Goal: Information Seeking & Learning: Learn about a topic

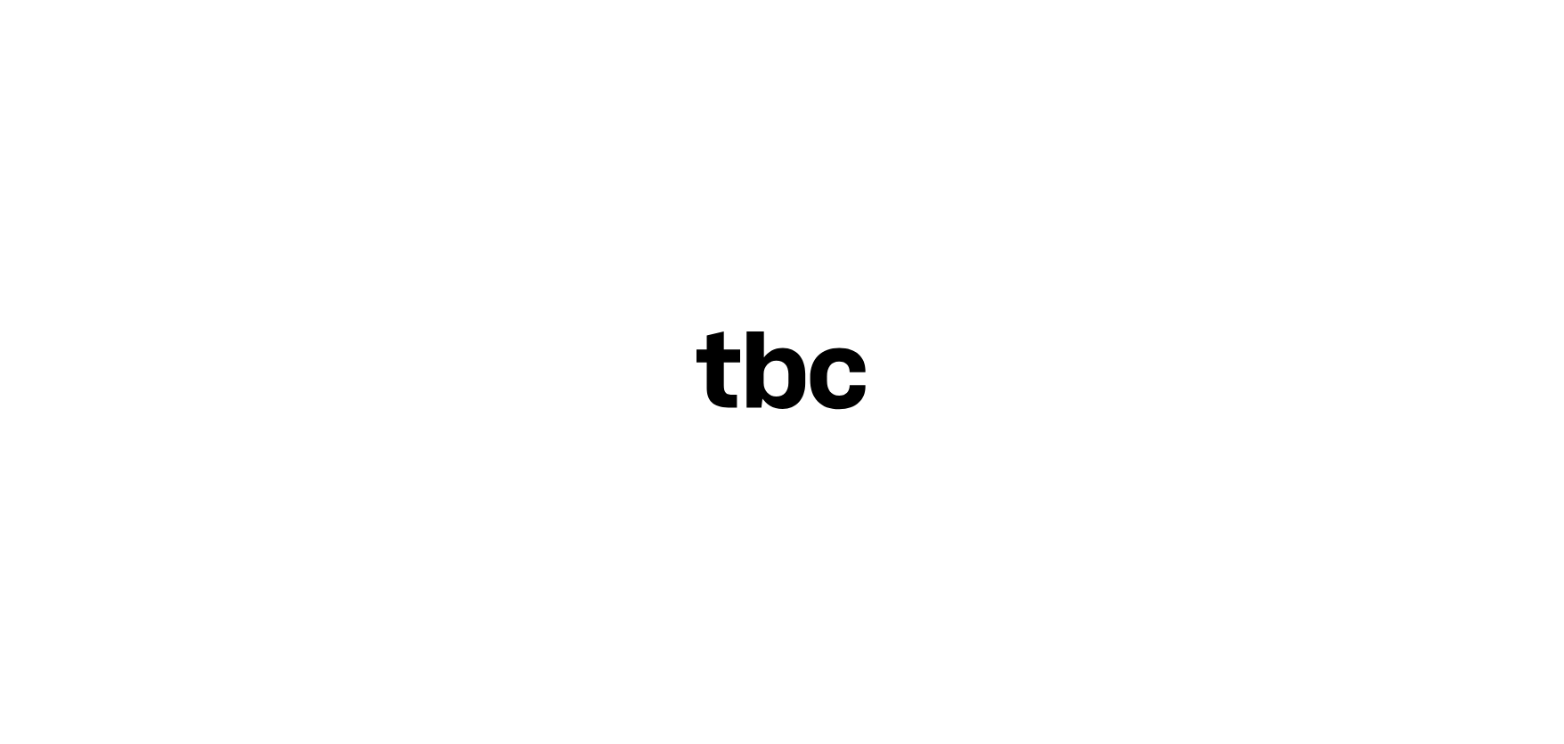
scroll to position [68, 0]
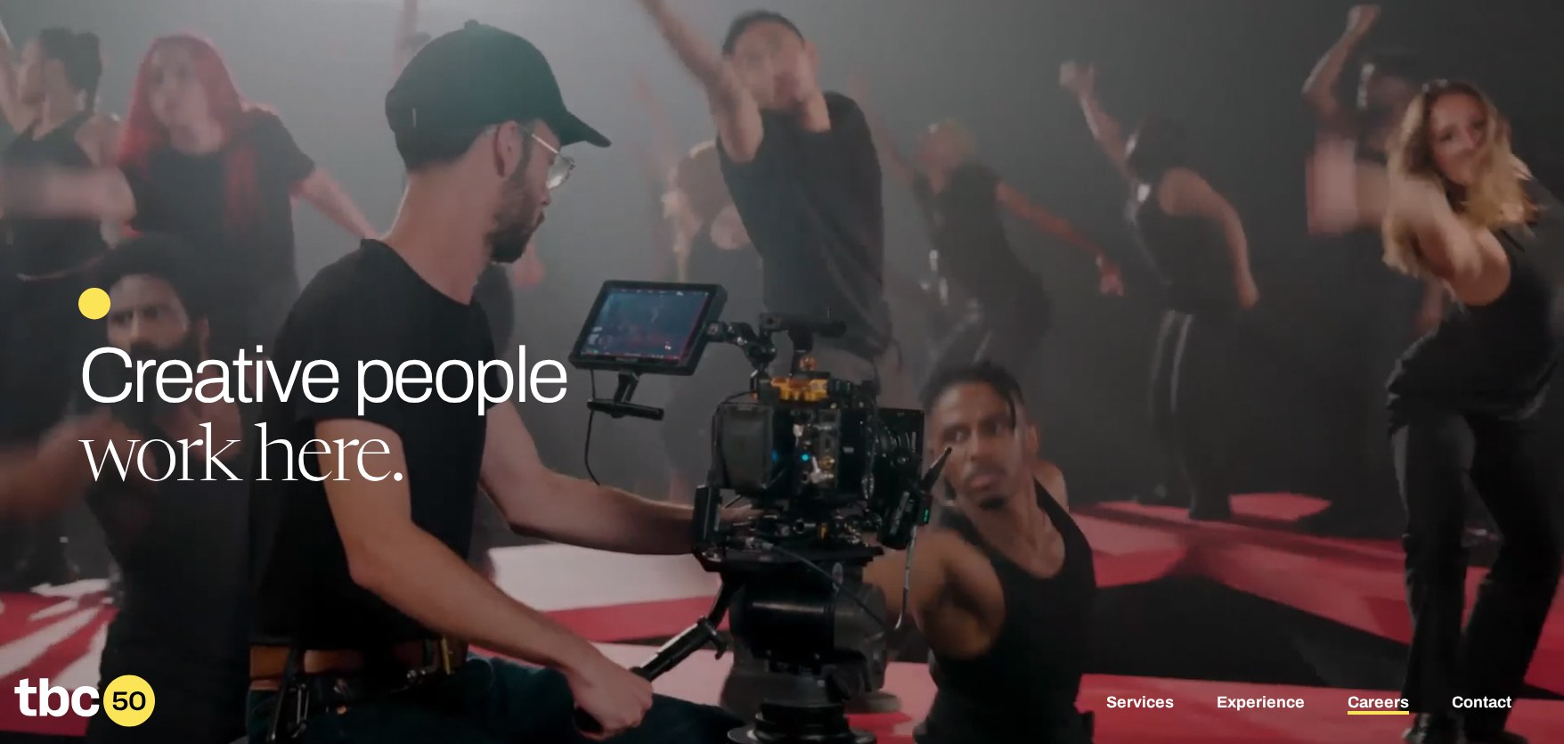
click at [1368, 711] on link "Careers" at bounding box center [1378, 703] width 61 height 21
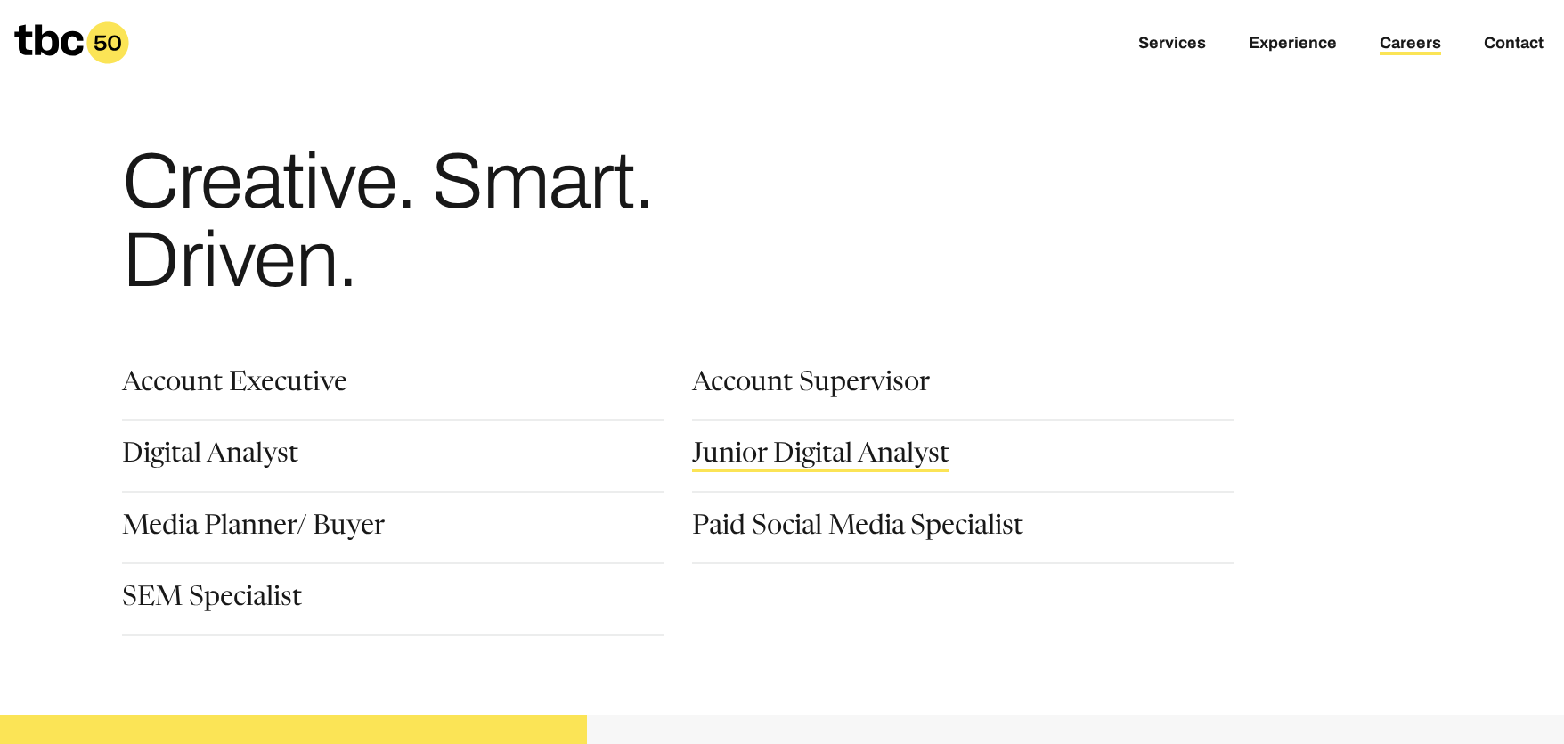
click at [854, 456] on link "Junior Digital Analyst" at bounding box center [820, 457] width 257 height 30
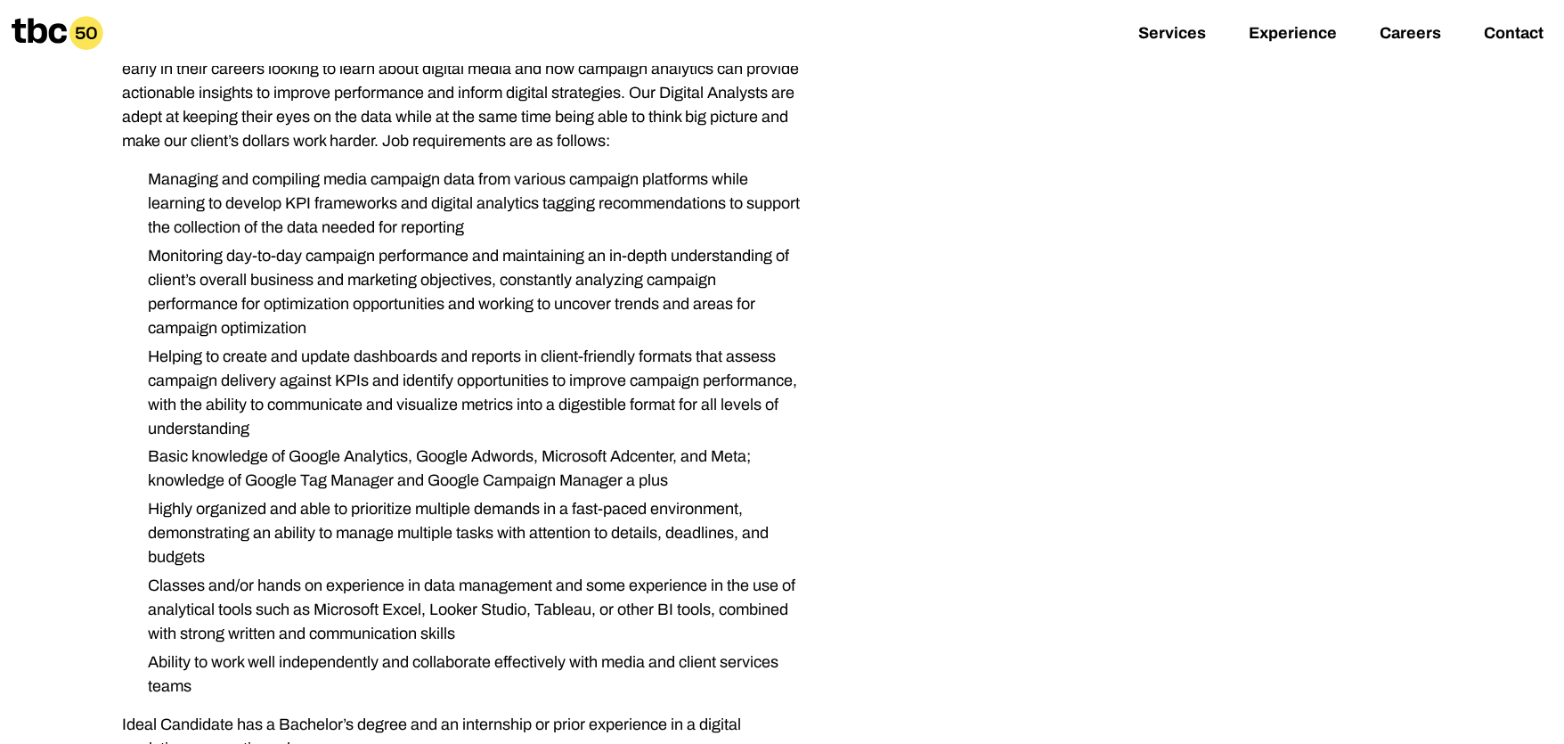
scroll to position [999, 0]
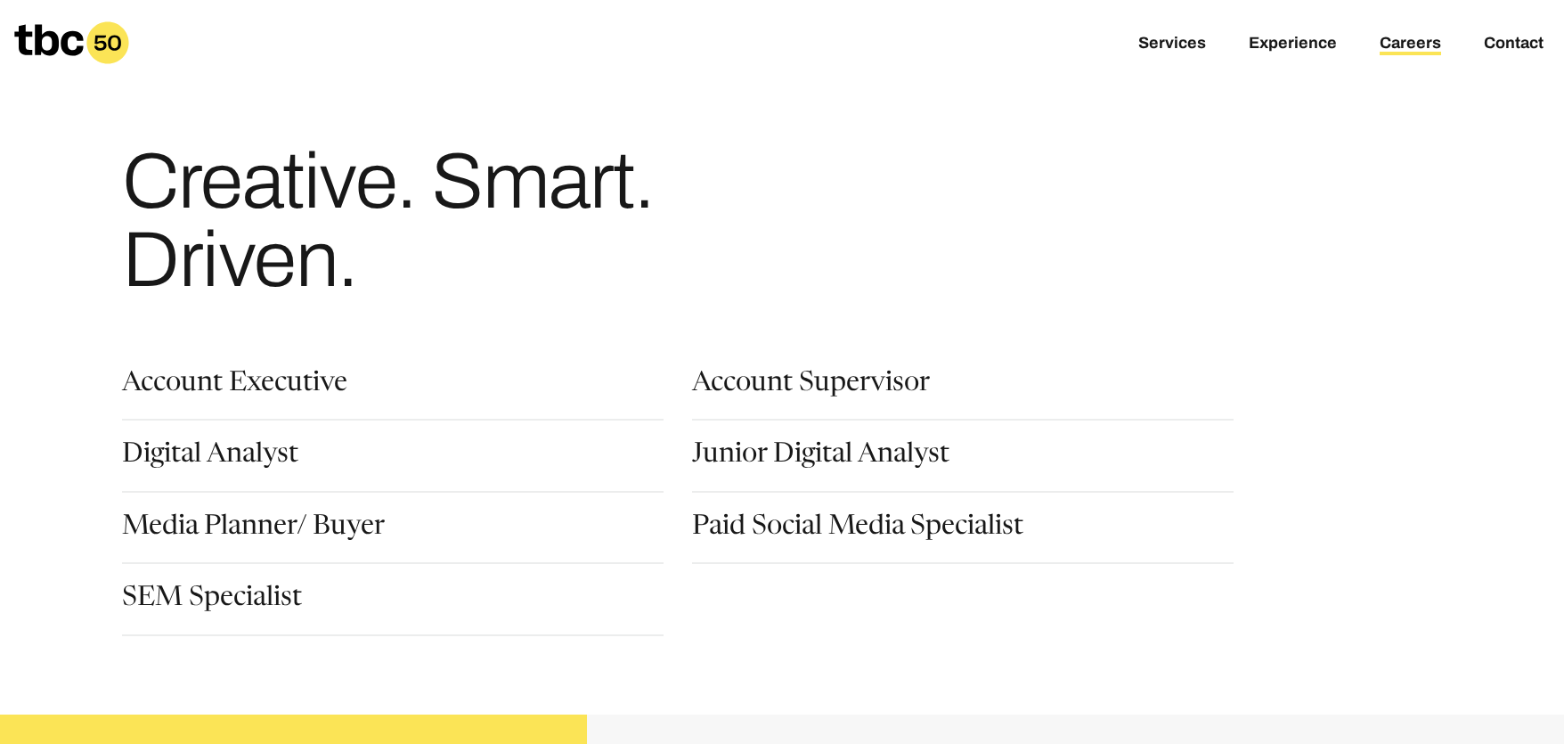
click at [828, 508] on div "Junior Digital Analyst" at bounding box center [977, 477] width 570 height 71
click at [824, 515] on link "Paid Social Media Specialist" at bounding box center [857, 529] width 331 height 30
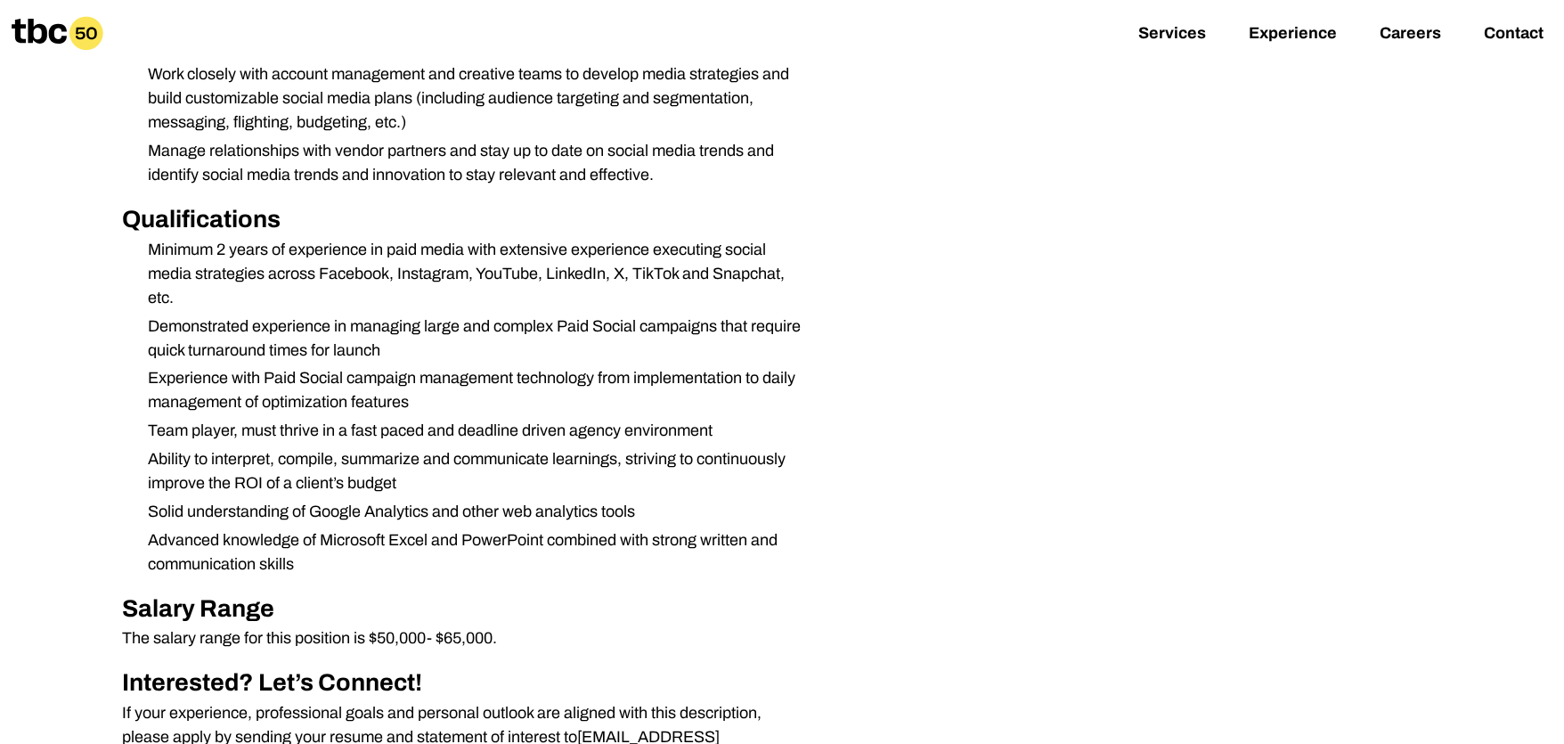
scroll to position [454, 0]
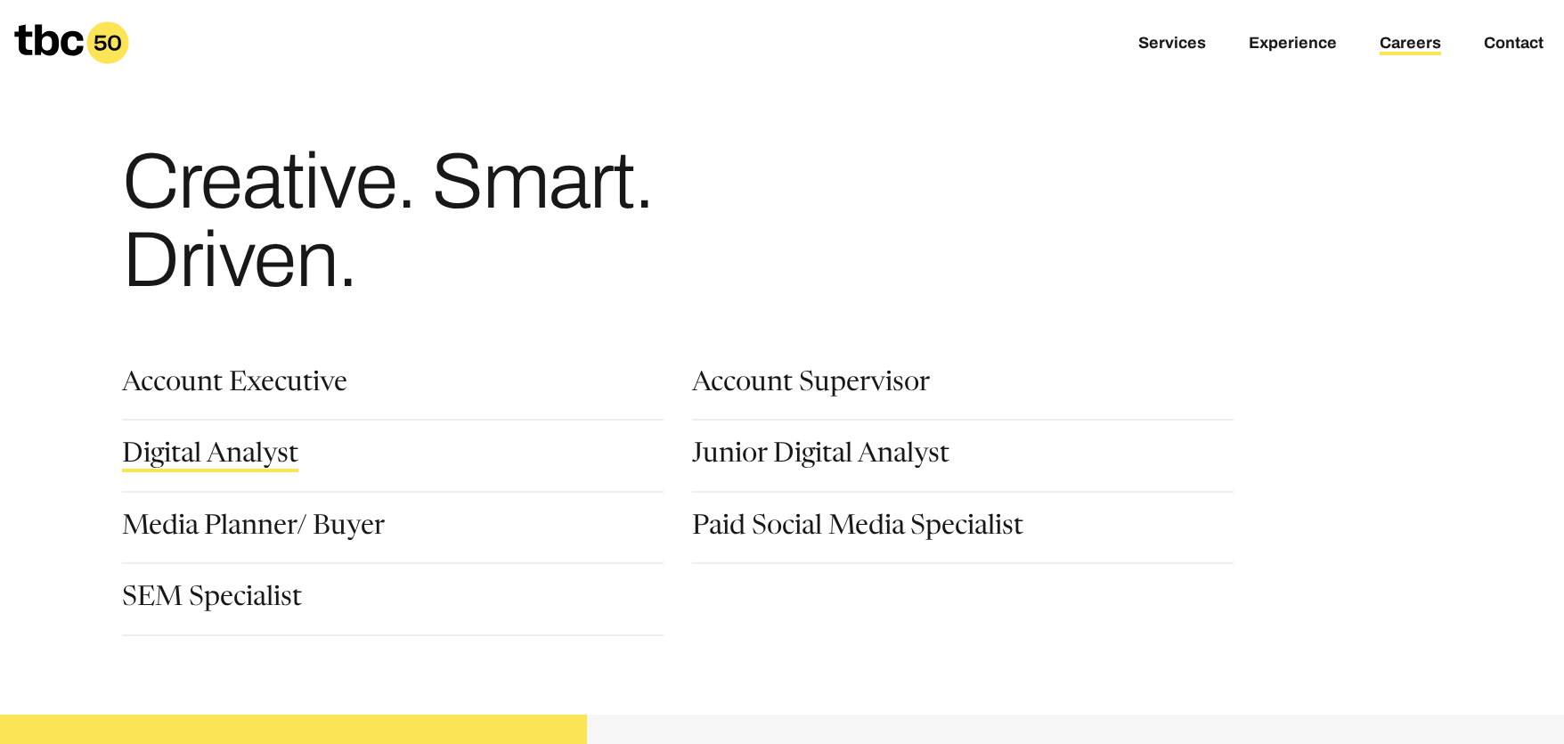
click at [244, 449] on link "Digital Analyst" at bounding box center [210, 457] width 176 height 30
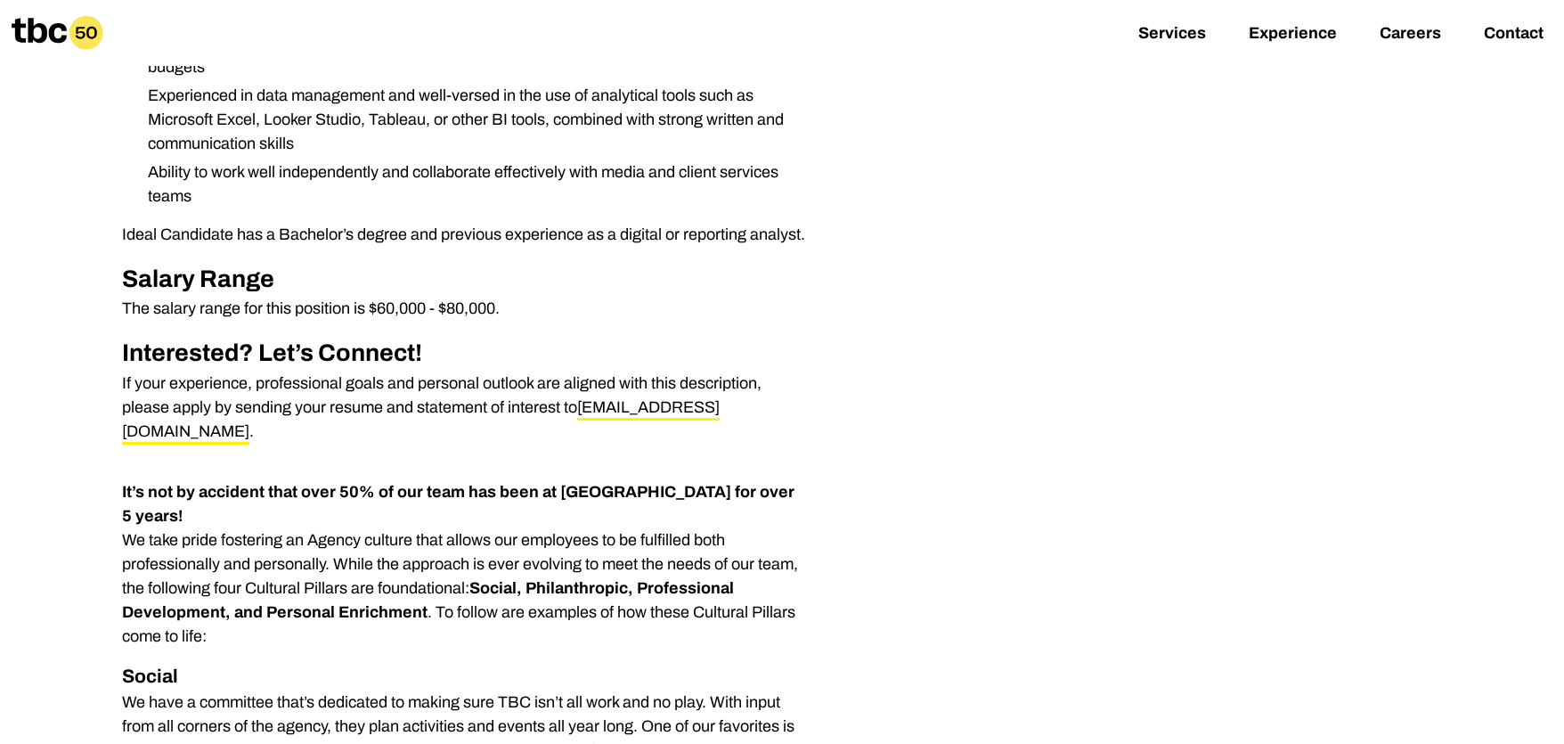
scroll to position [999, 0]
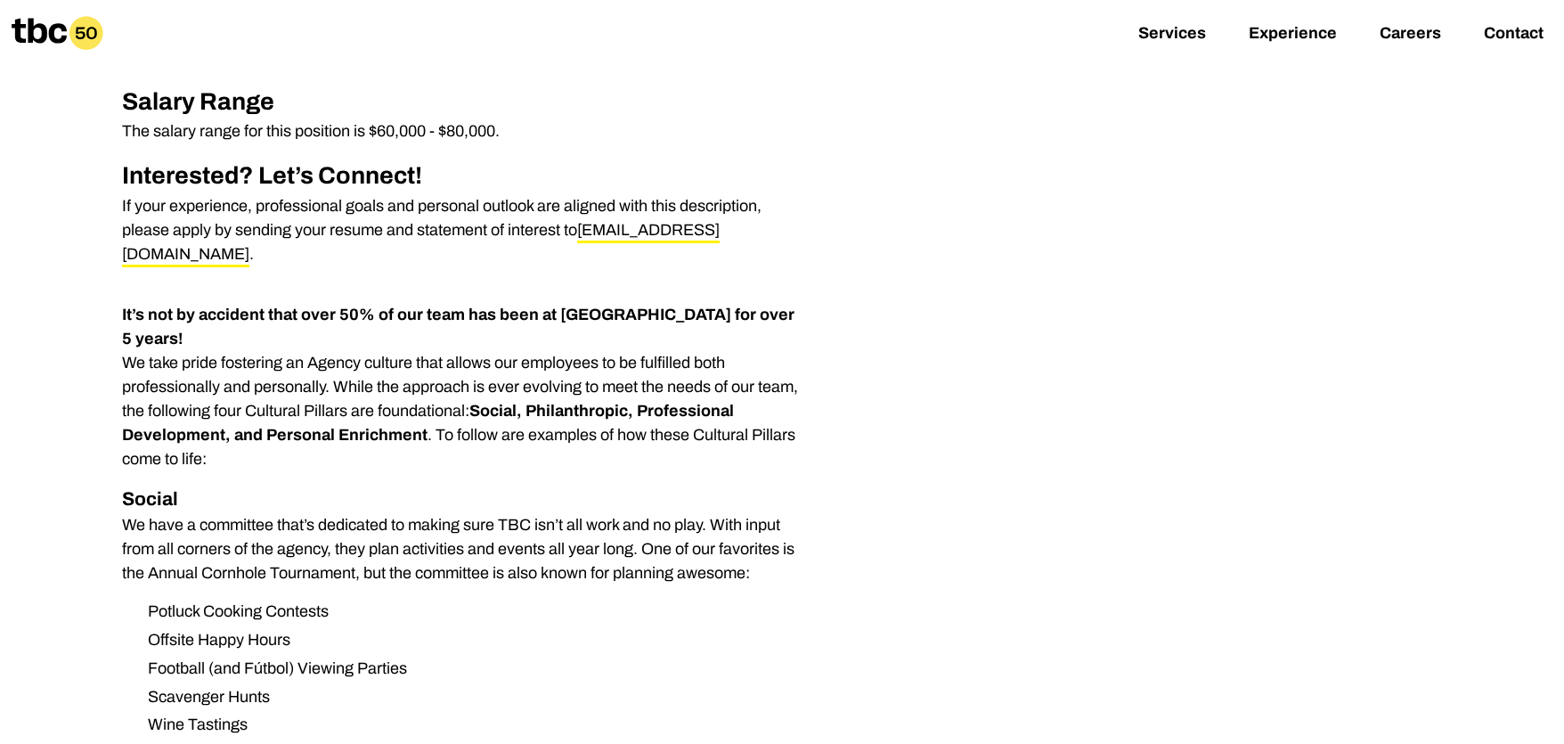
drag, startPoint x: 527, startPoint y: 394, endPoint x: 539, endPoint y: 395, distance: 11.7
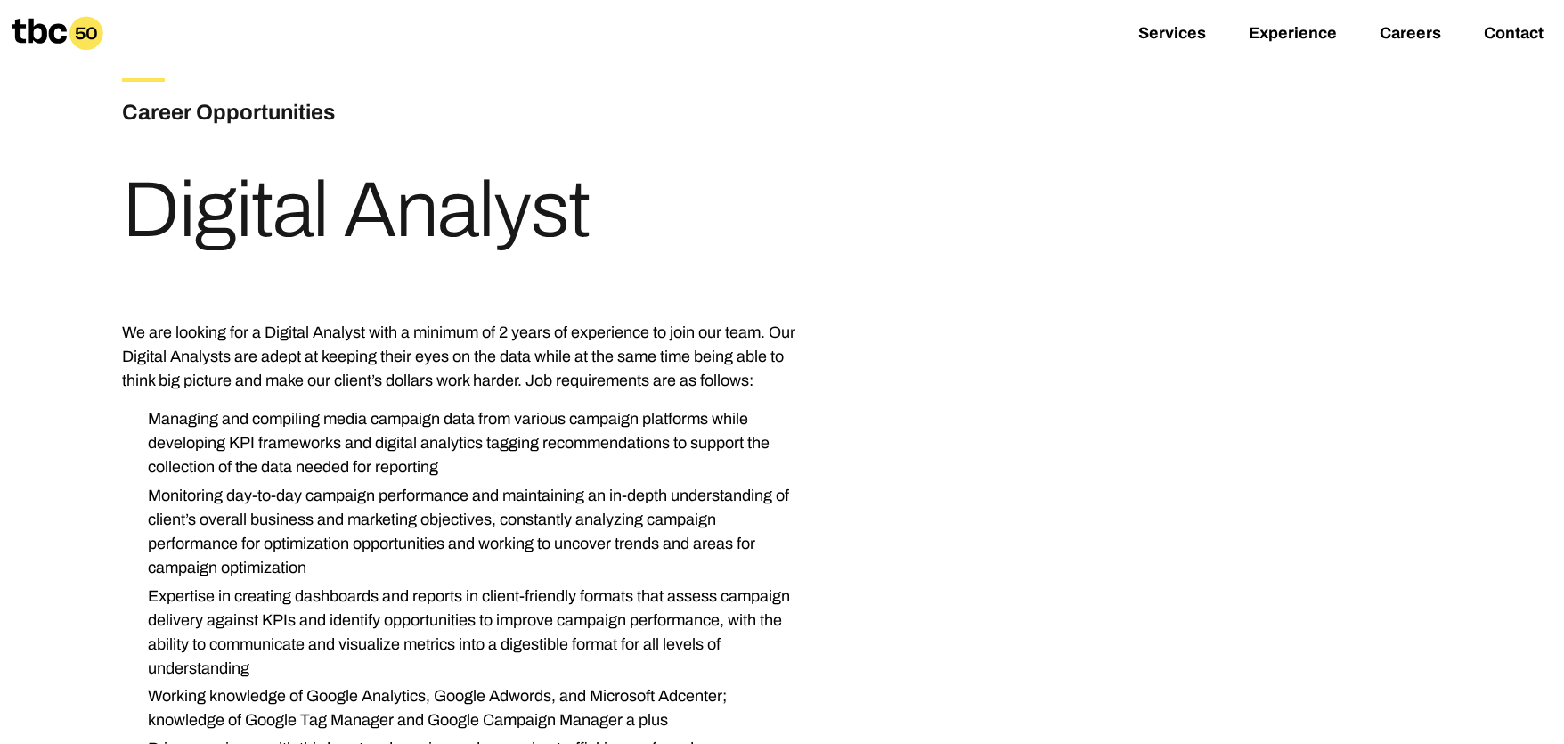
scroll to position [23, 0]
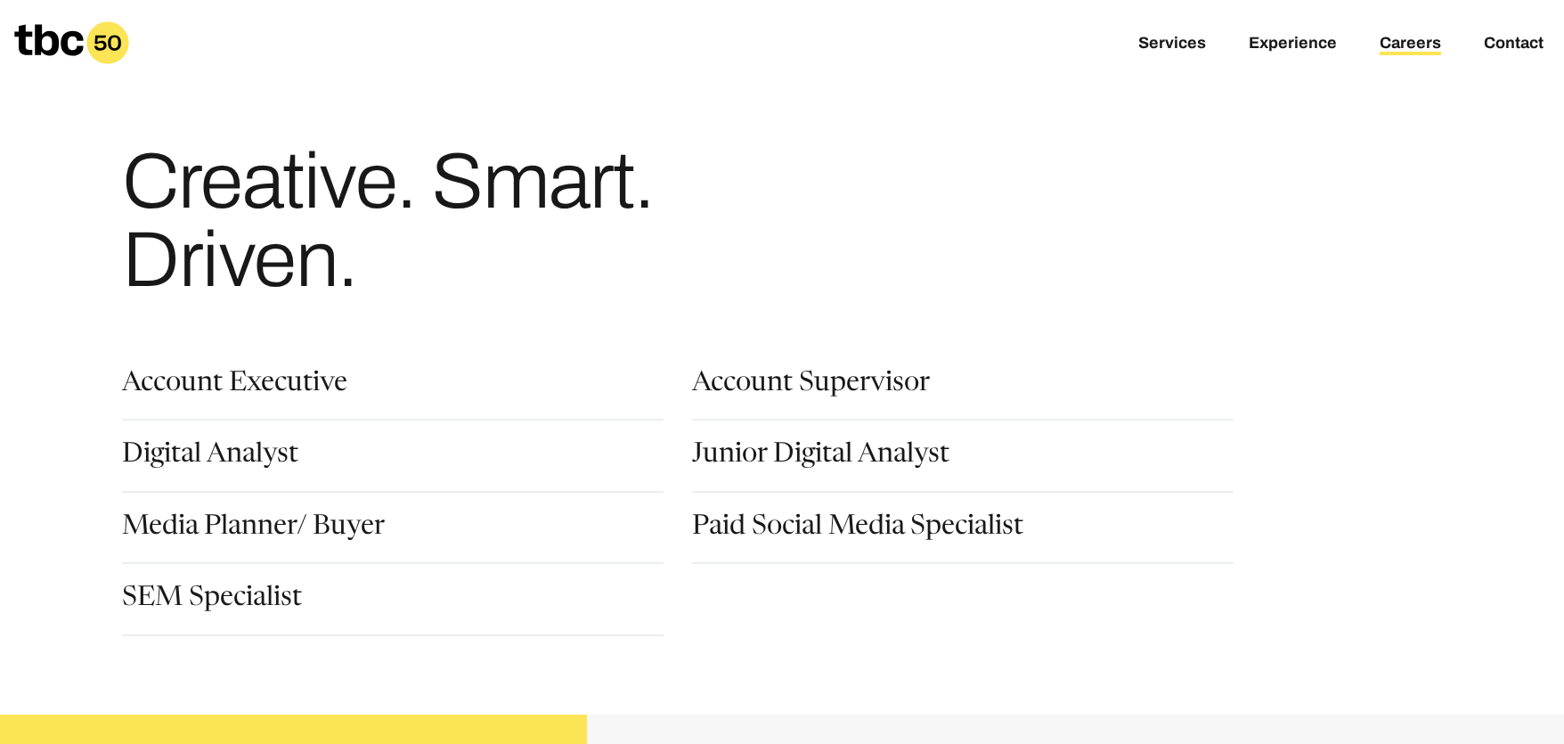
click at [784, 442] on div "Account Supervisor" at bounding box center [977, 406] width 570 height 71
click at [768, 454] on link "Junior Digital Analyst" at bounding box center [820, 457] width 257 height 30
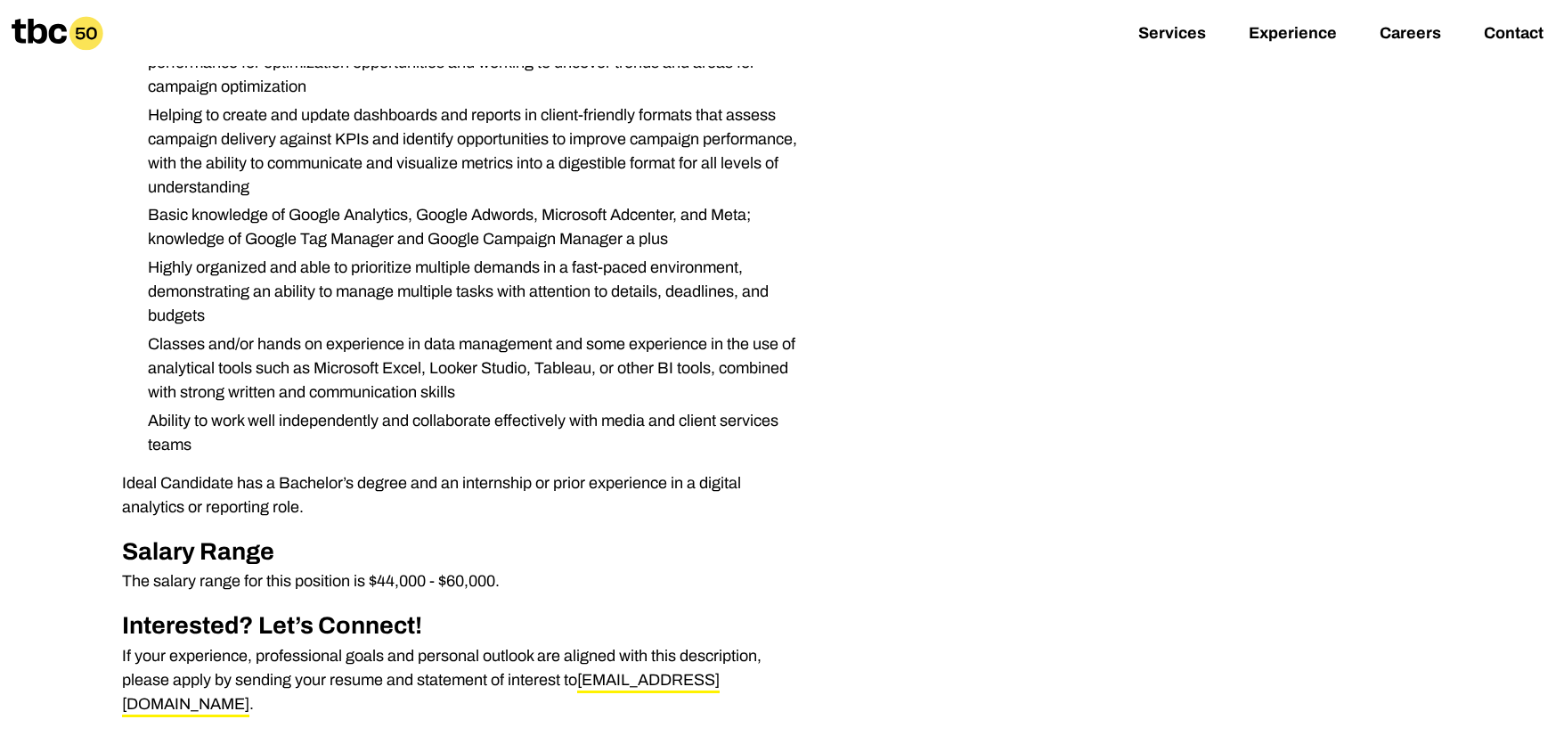
scroll to position [545, 0]
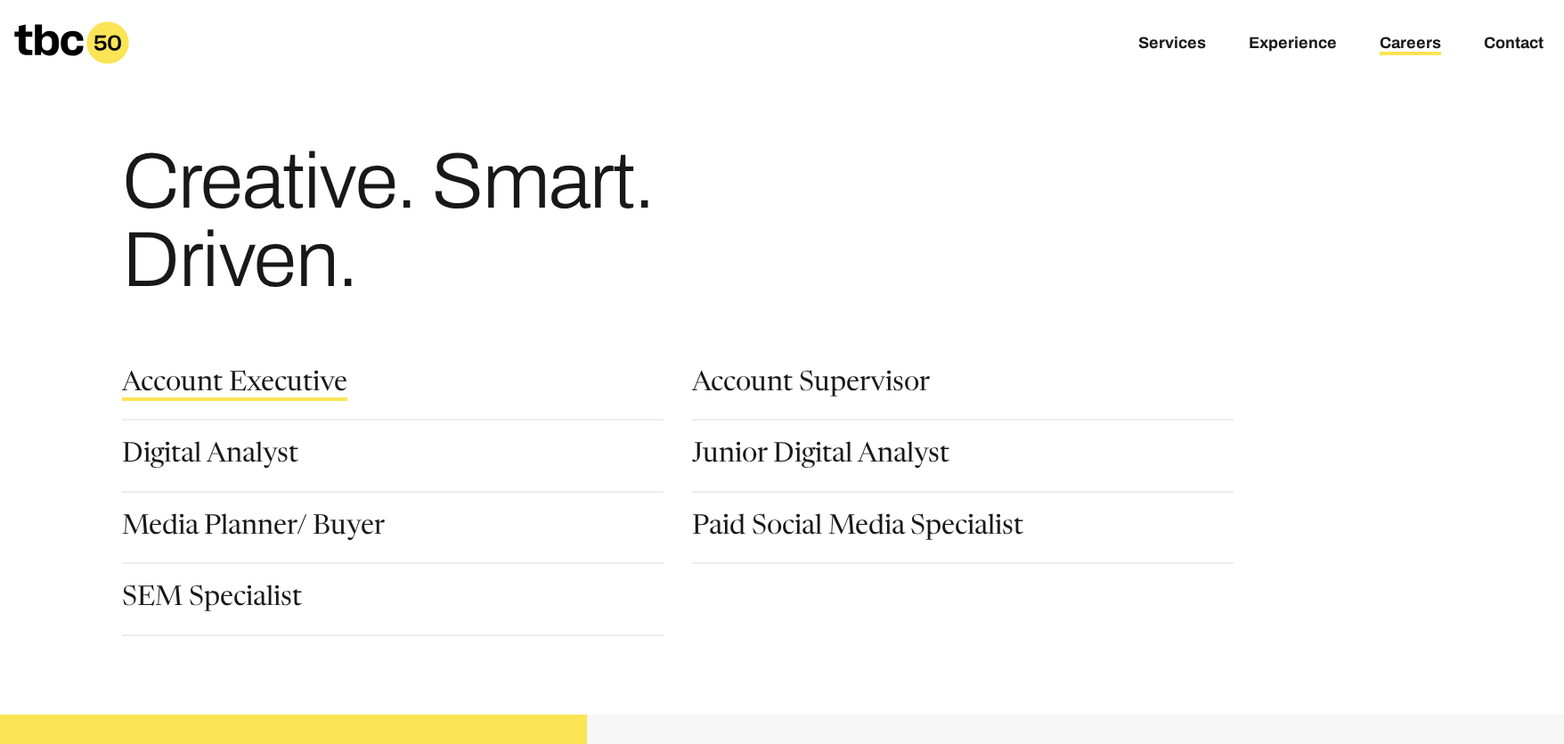
click at [241, 390] on link "Account Executive" at bounding box center [234, 386] width 225 height 30
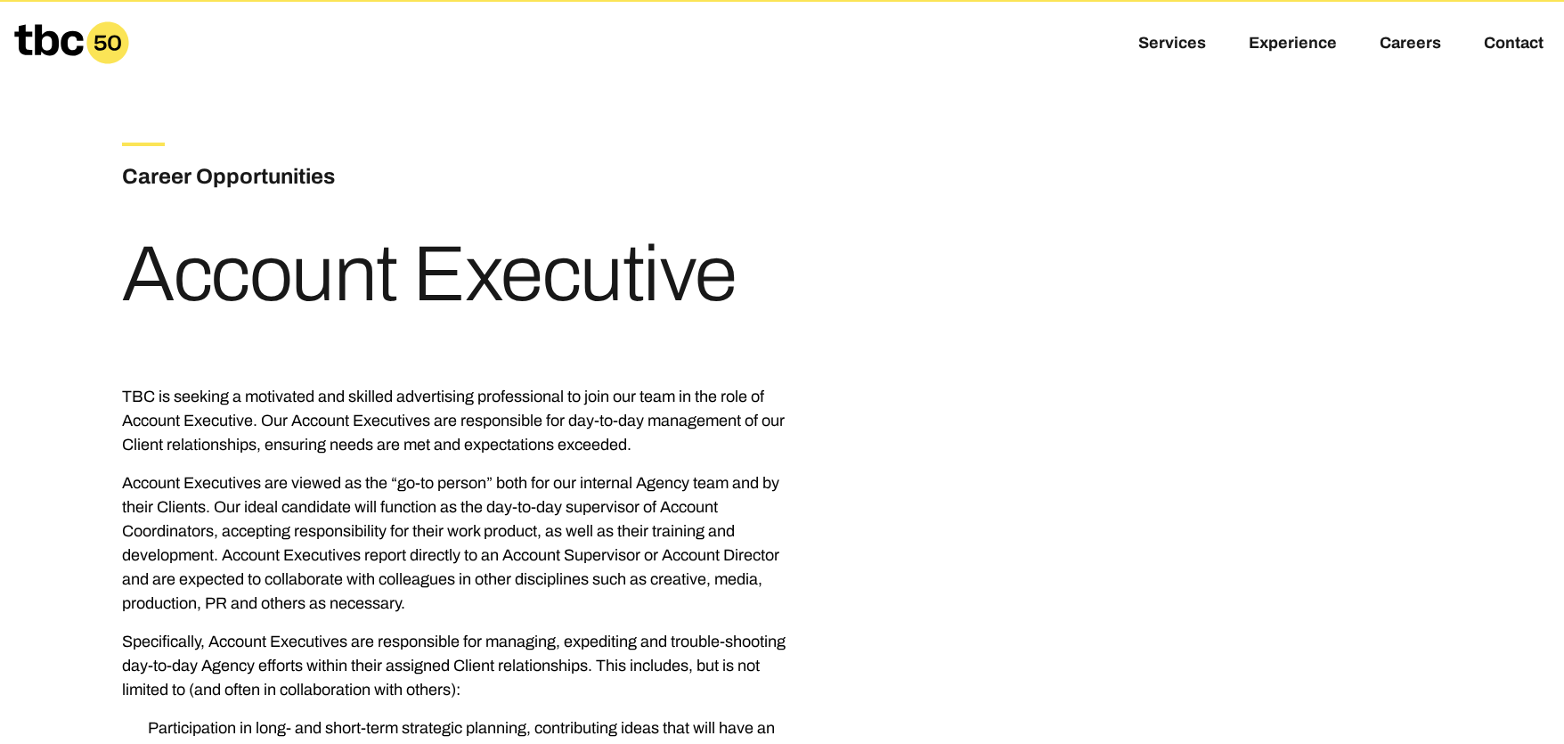
scroll to position [636, 0]
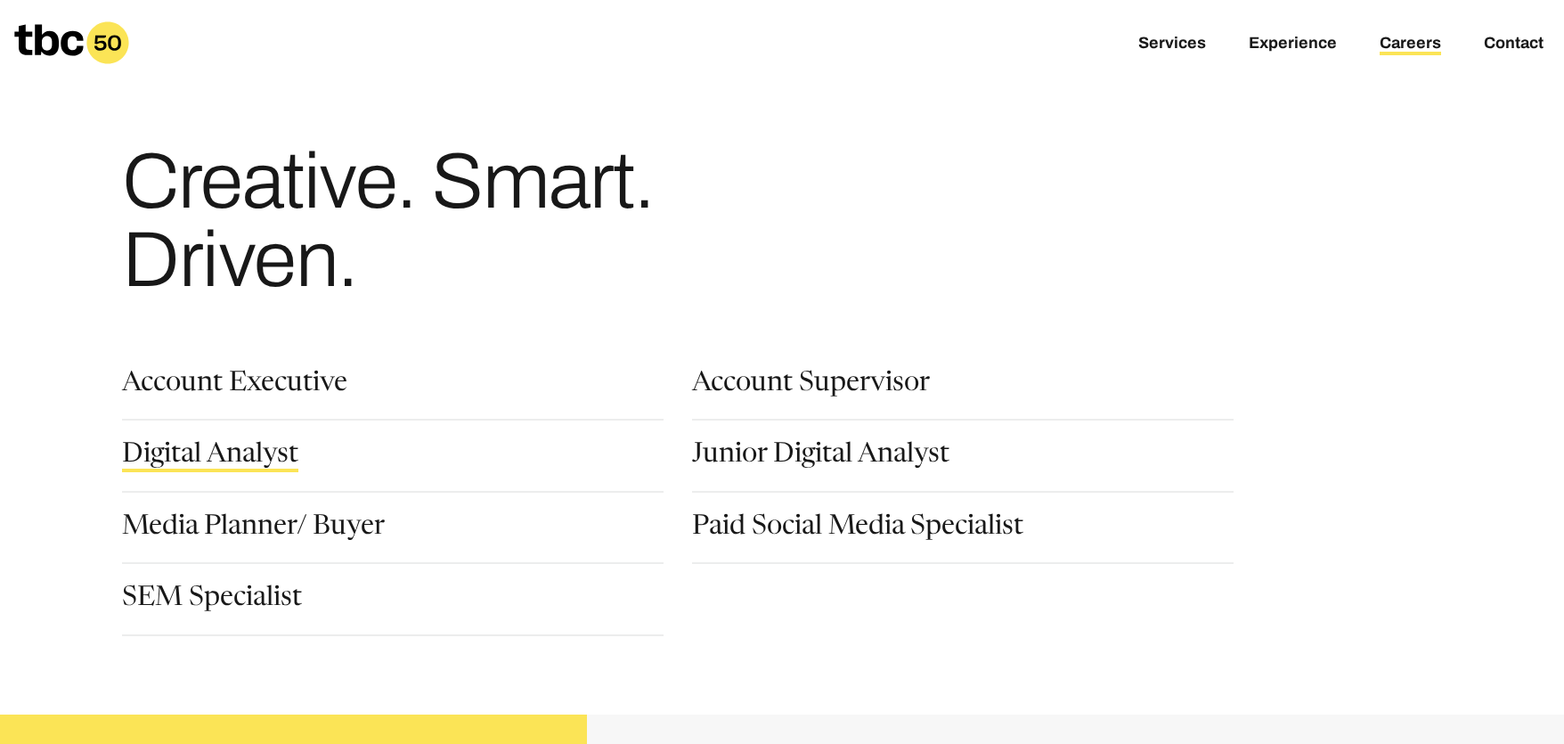
click at [227, 452] on link "Digital Analyst" at bounding box center [210, 457] width 176 height 30
click at [740, 447] on link "Junior Digital Analyst" at bounding box center [820, 457] width 257 height 30
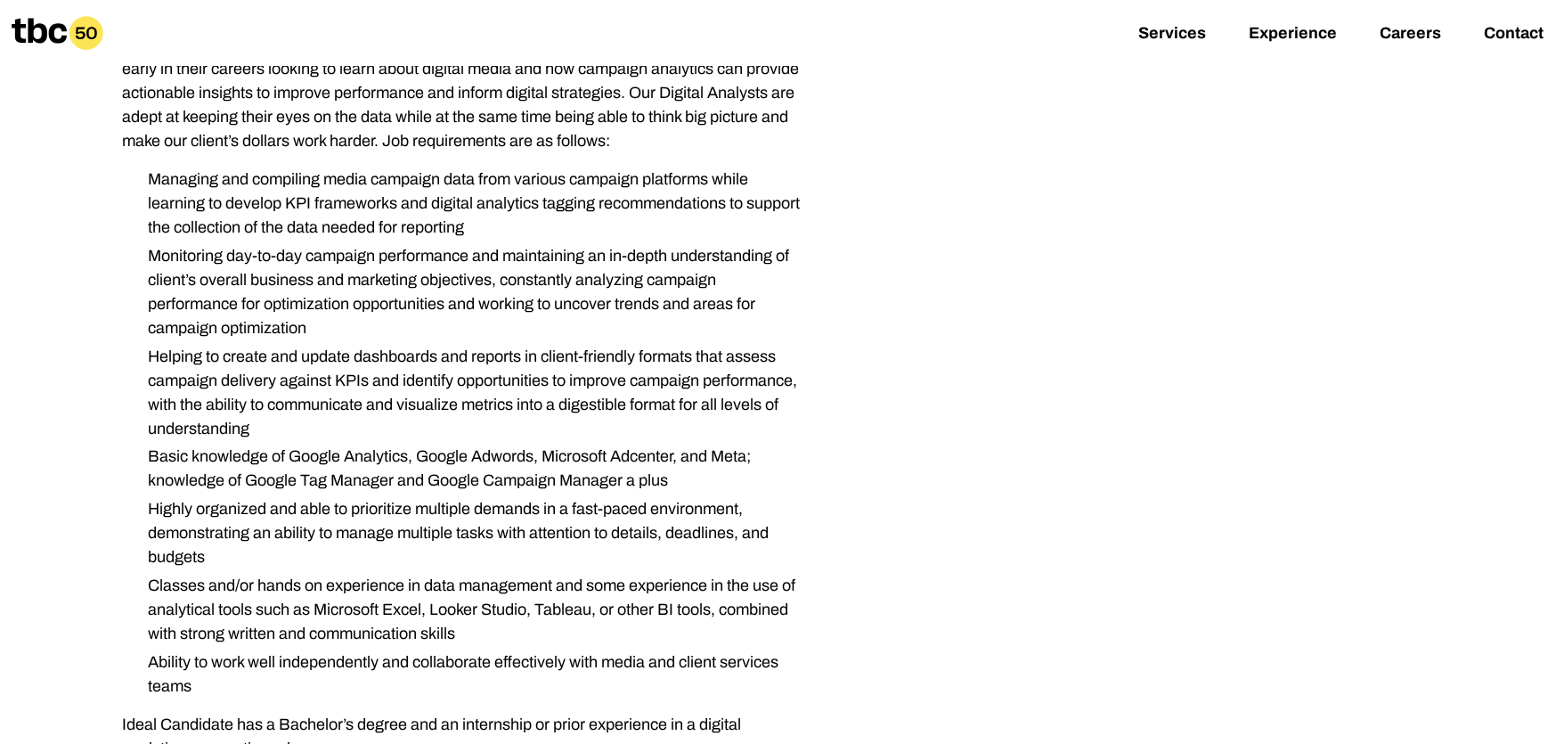
scroll to position [727, 0]
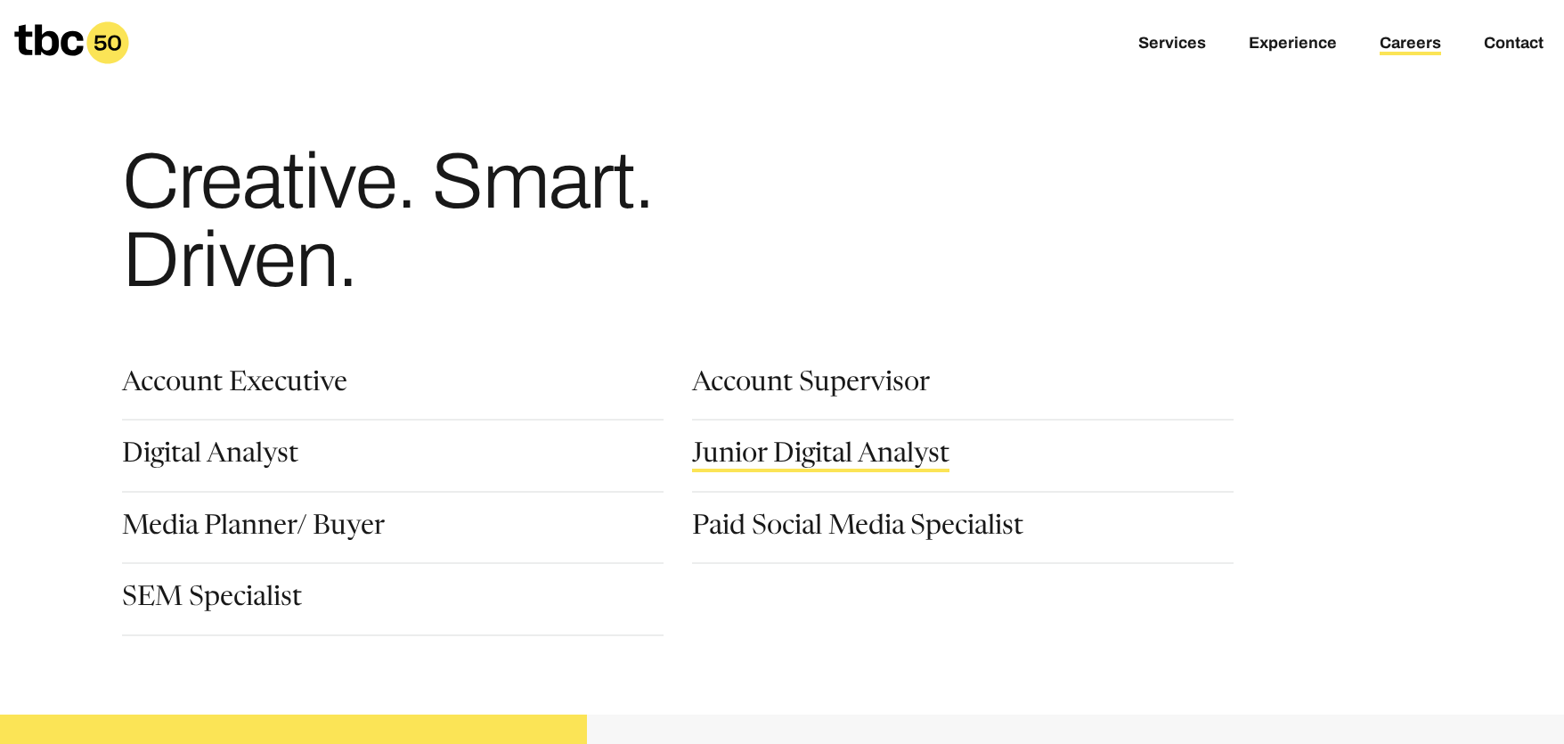
click at [715, 458] on link "Junior Digital Analyst" at bounding box center [820, 457] width 257 height 30
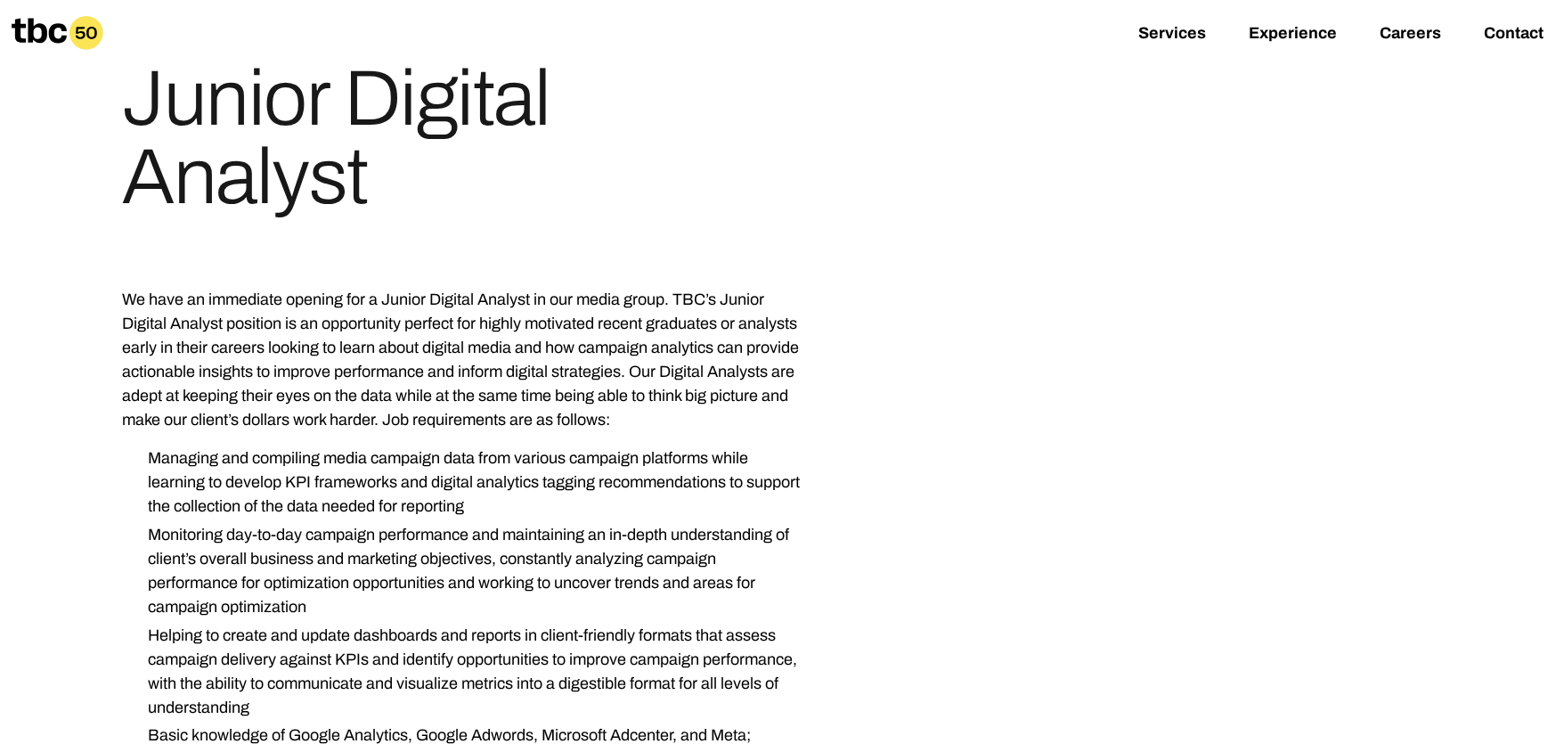
scroll to position [91, 0]
